Goal: Task Accomplishment & Management: Manage account settings

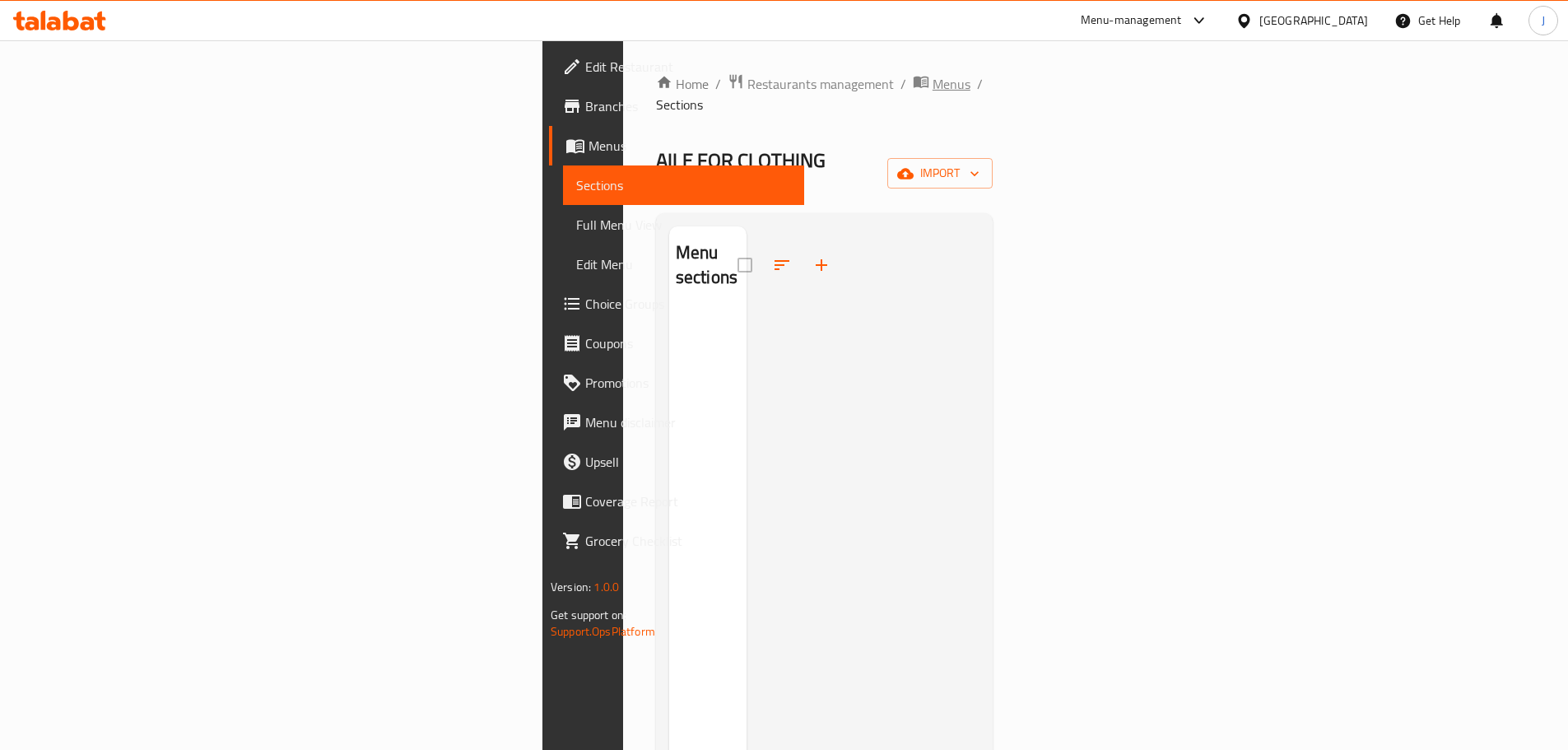
click at [932, 74] on span "Menus" at bounding box center [951, 84] width 38 height 19
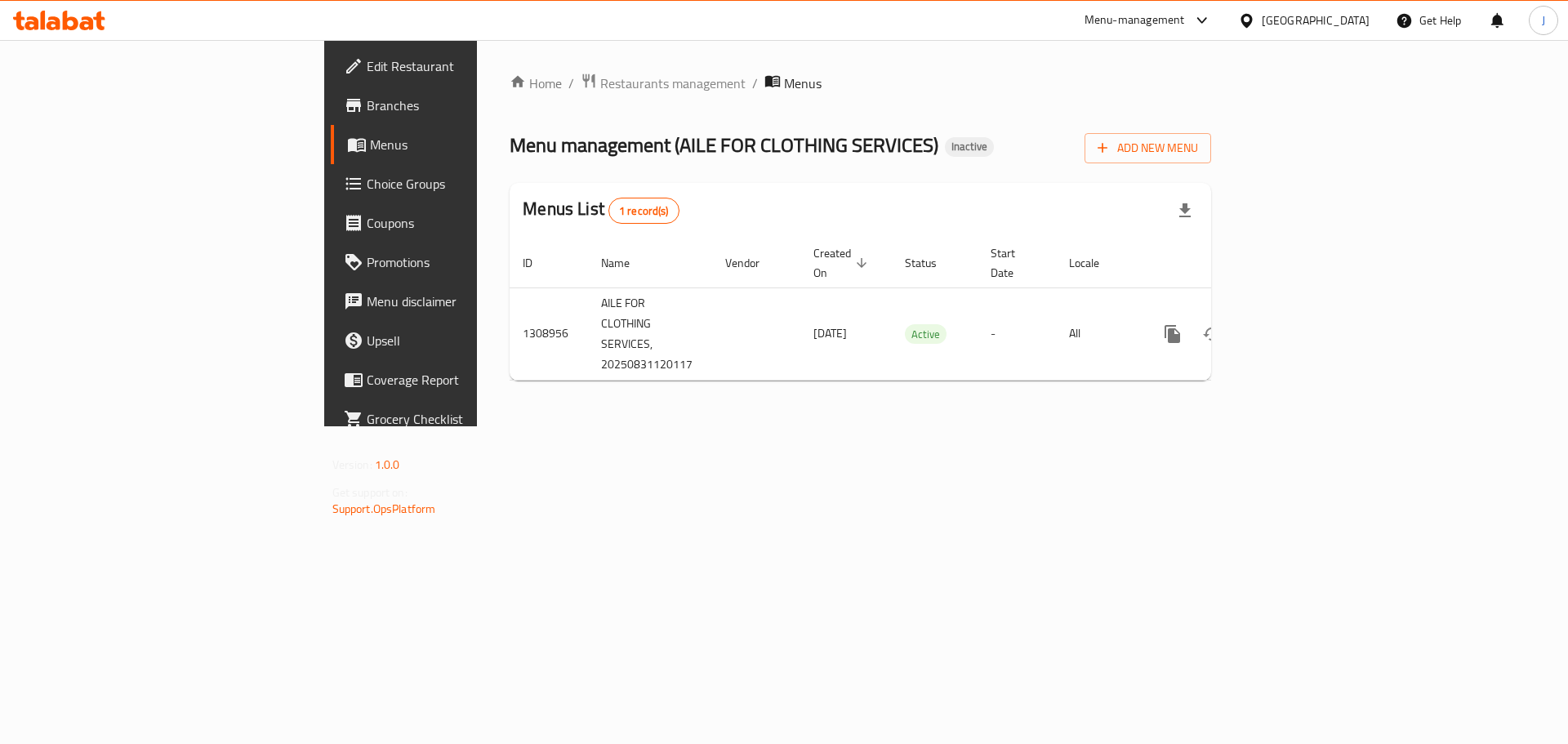
click at [600, 80] on span "Restaurants management" at bounding box center [672, 83] width 145 height 19
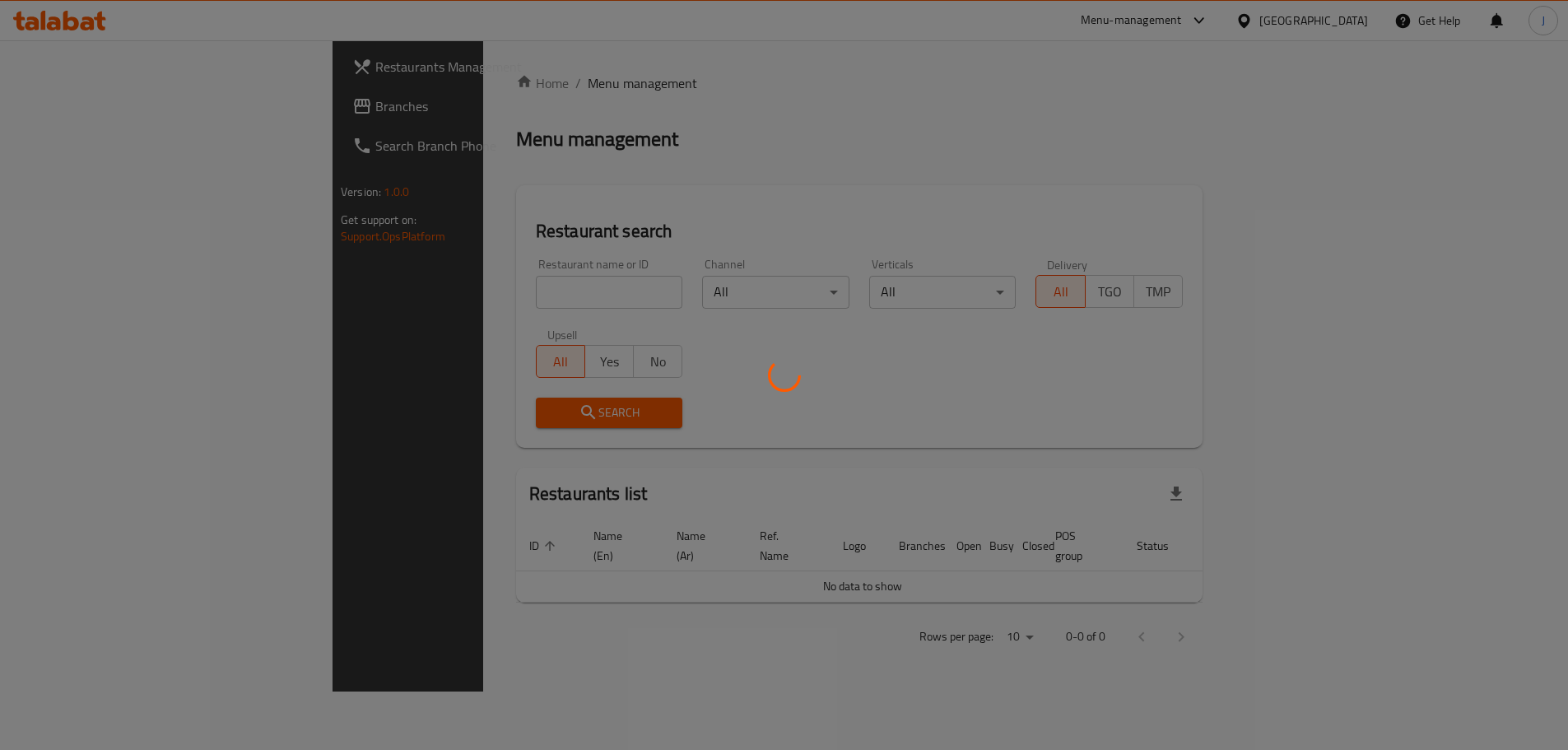
click at [414, 290] on div at bounding box center [784, 375] width 1568 height 750
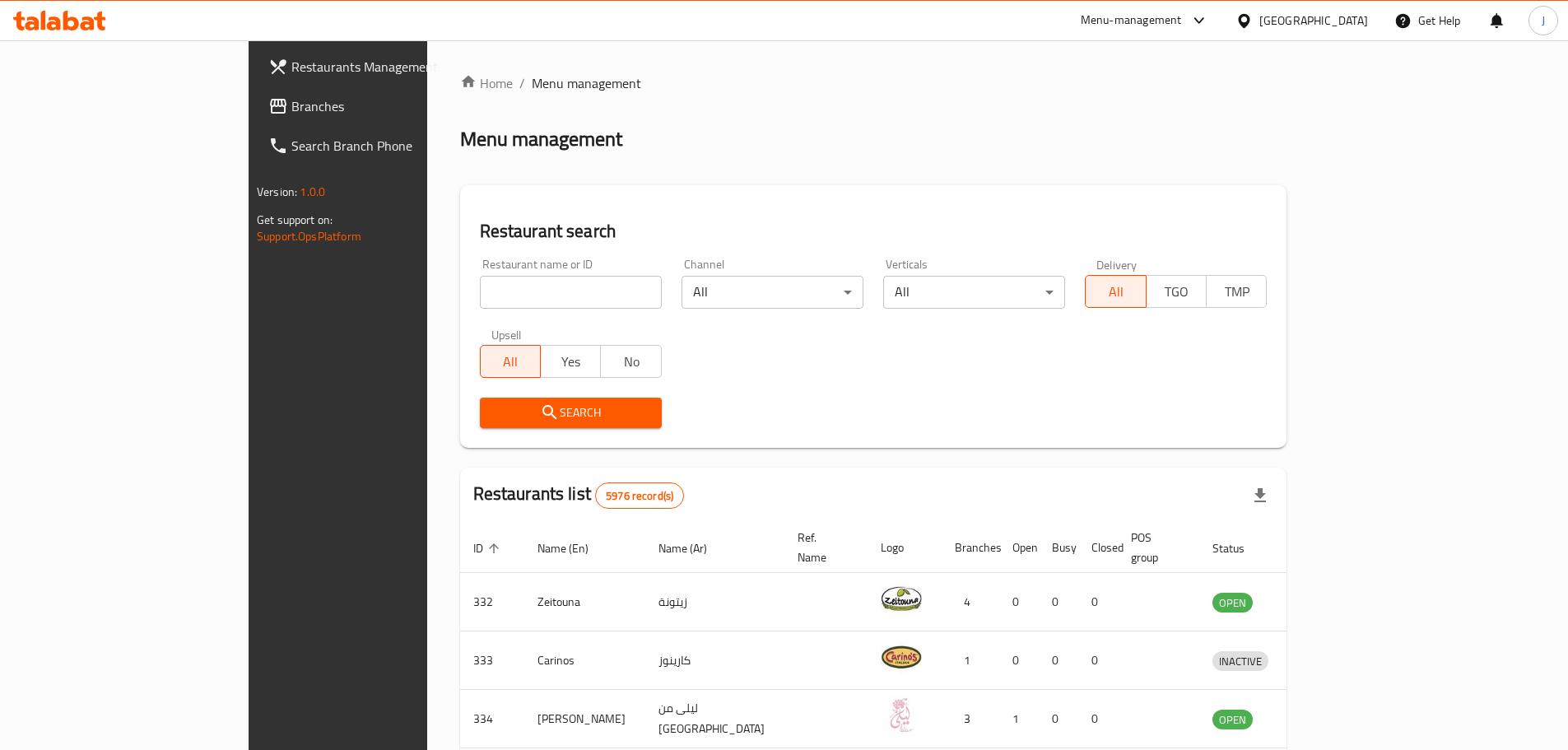
click at [480, 290] on input "search" at bounding box center [570, 292] width 182 height 33
type input "B"
type input "N"
type input "the cube"
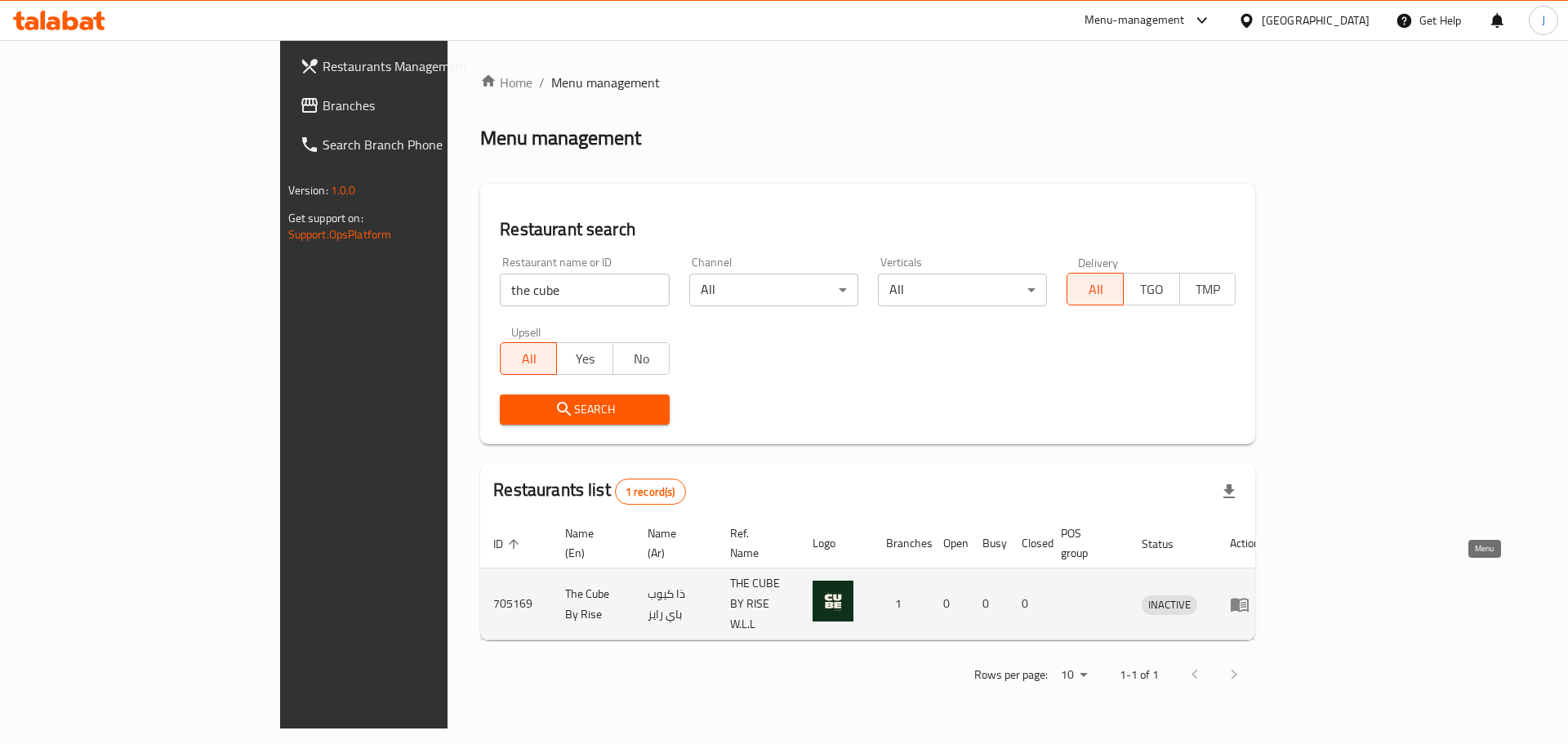
click at [1250, 595] on icon "enhanced table" at bounding box center [1239, 604] width 19 height 19
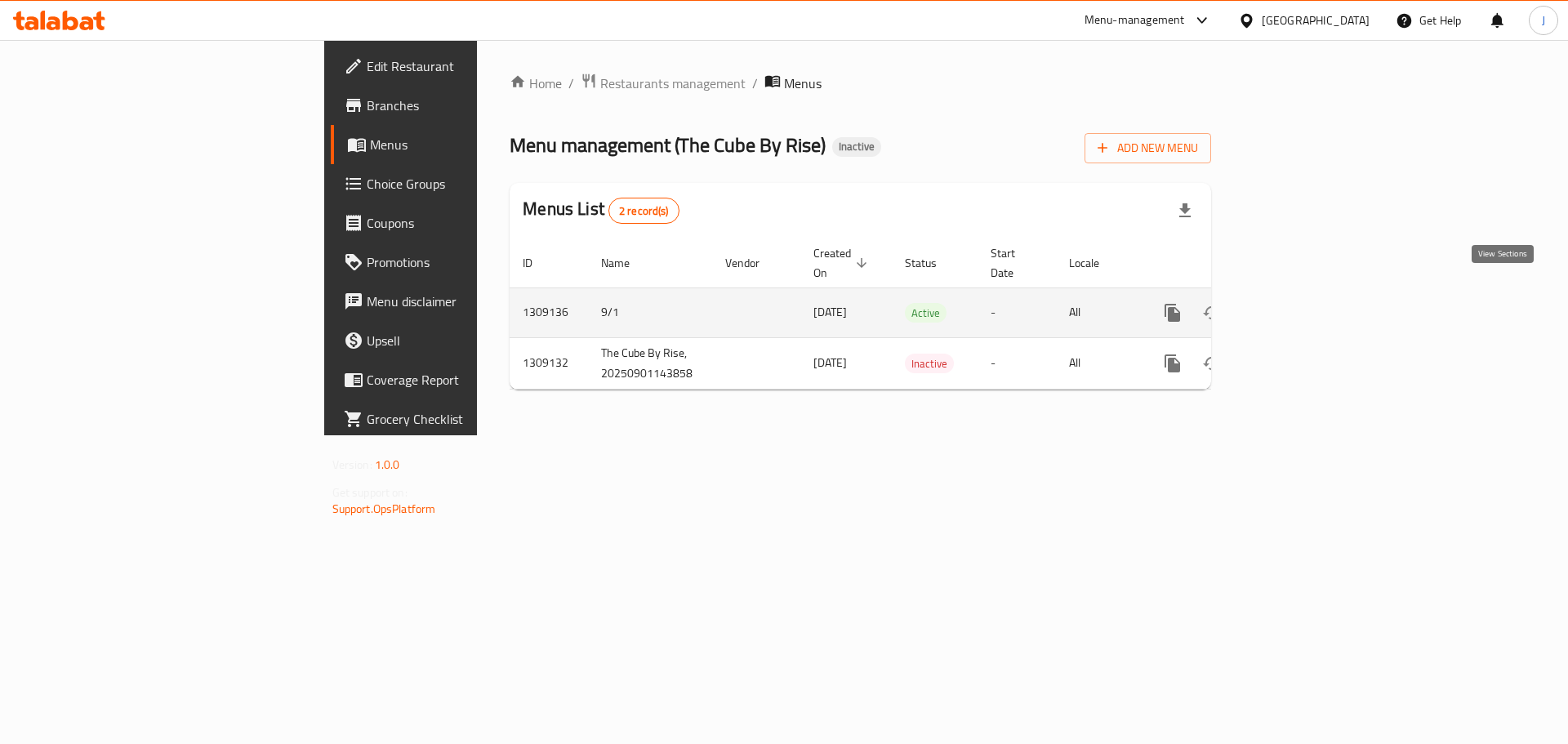
click at [1310, 305] on link "enhanced table" at bounding box center [1291, 313] width 39 height 39
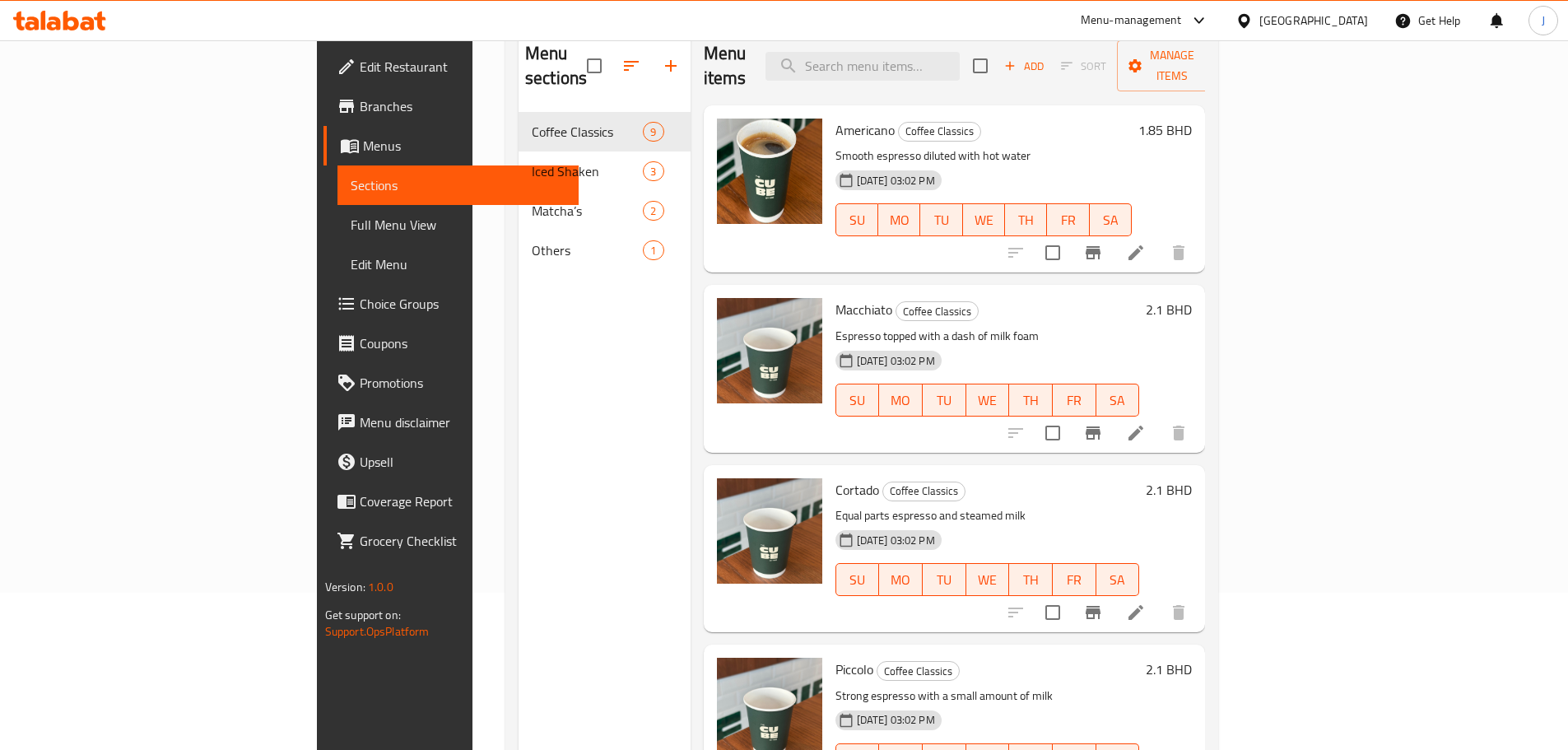
scroll to position [165, 0]
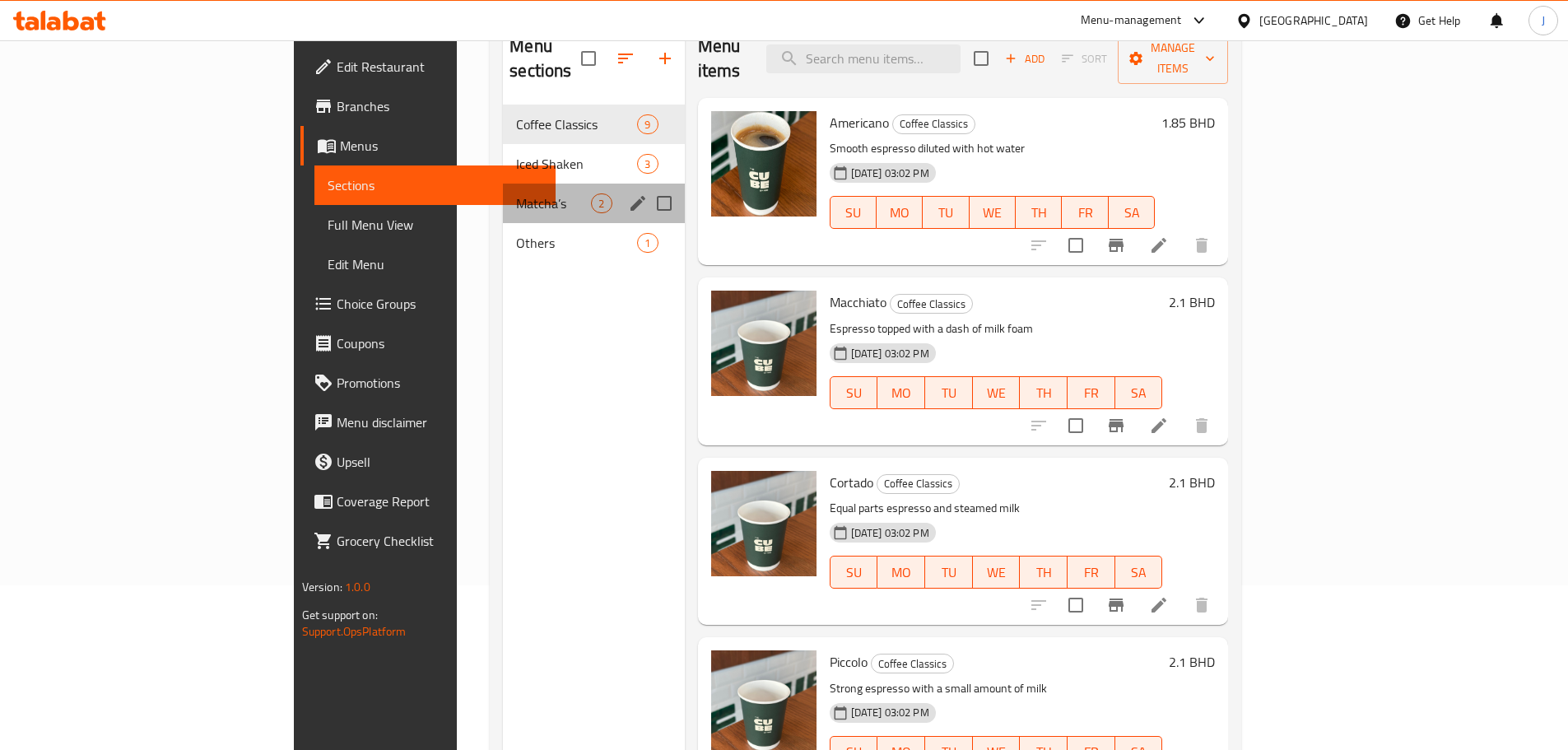
click at [502, 183] on div "Matcha’s 2" at bounding box center [593, 203] width 181 height 40
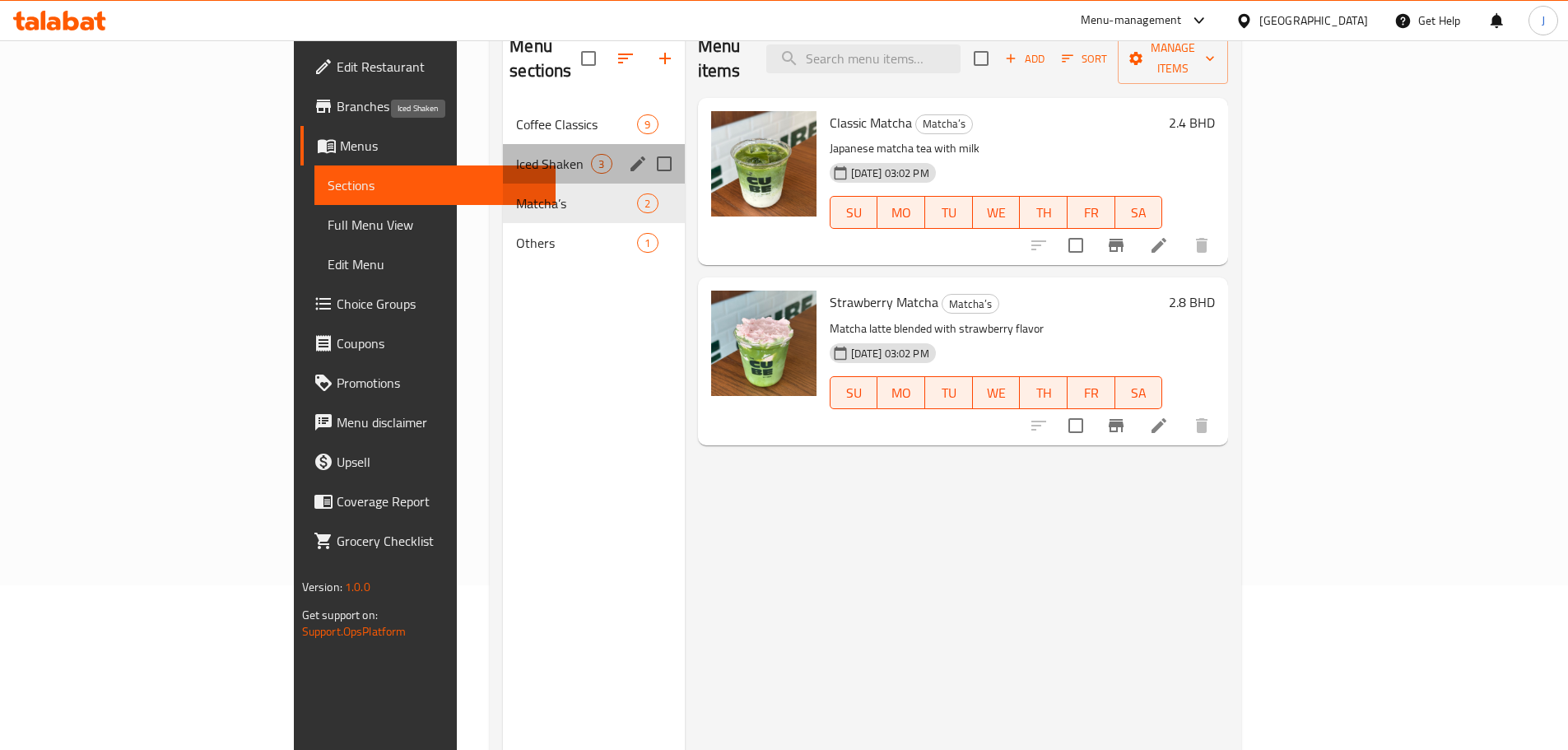
click at [516, 154] on span "Iced Shaken" at bounding box center [553, 163] width 75 height 19
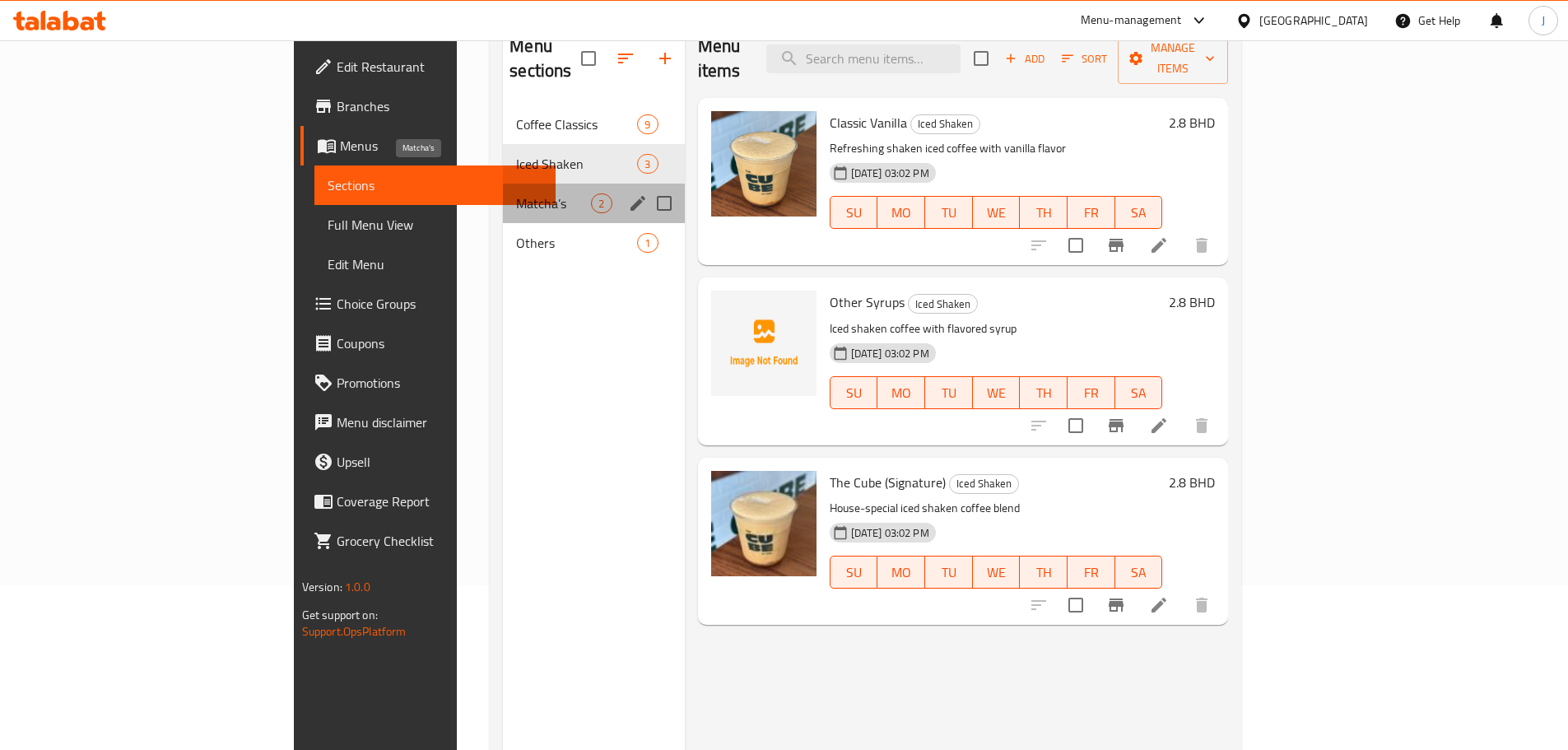
click at [516, 193] on span "Matcha’s" at bounding box center [553, 203] width 75 height 19
